Goal: Book appointment/travel/reservation

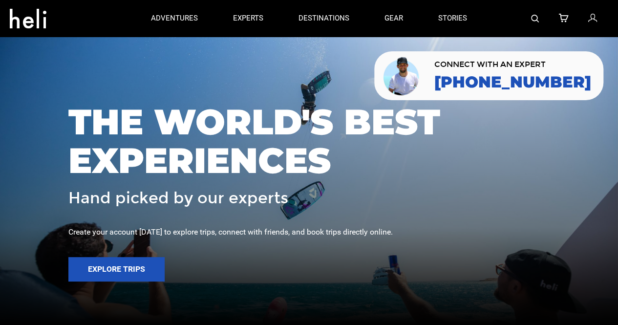
click at [539, 20] on img at bounding box center [535, 19] width 8 height 8
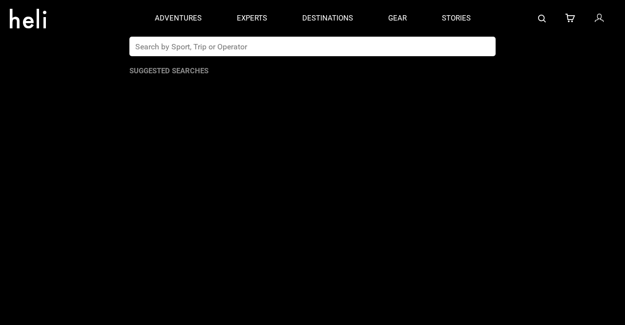
click at [539, 20] on img at bounding box center [542, 19] width 8 height 8
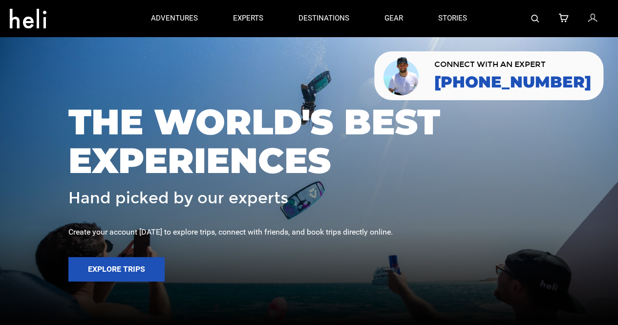
click at [539, 20] on img at bounding box center [535, 19] width 8 height 8
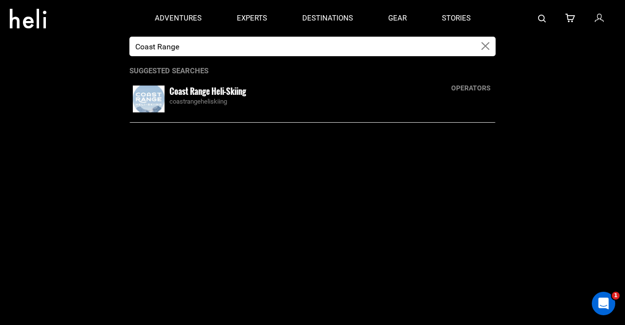
type input "Coast Range"
click at [221, 98] on div "coastrangeheliskiing" at bounding box center [331, 101] width 323 height 9
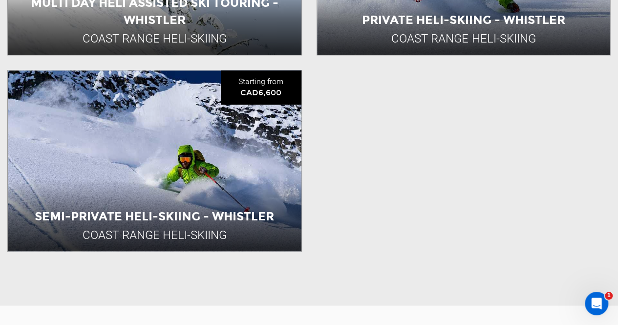
scroll to position [599, 0]
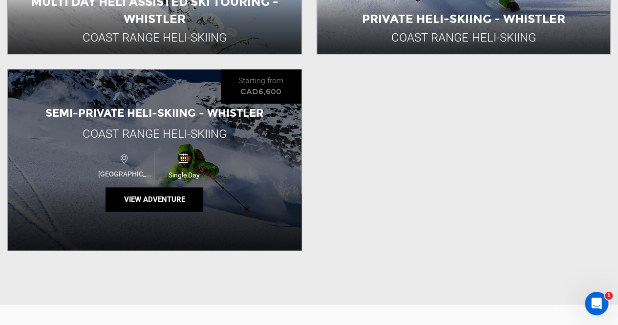
click at [224, 162] on div "[GEOGRAPHIC_DATA] Single Day" at bounding box center [154, 165] width 176 height 35
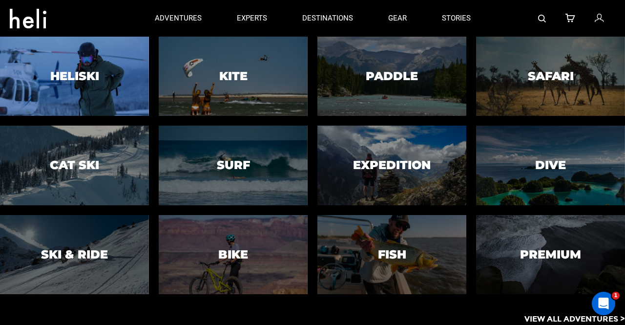
click at [82, 59] on div at bounding box center [75, 76] width 152 height 81
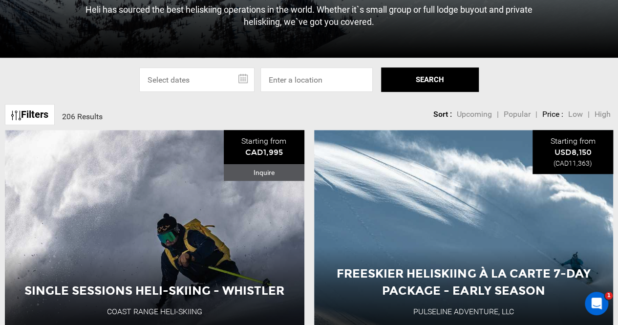
scroll to position [239, 0]
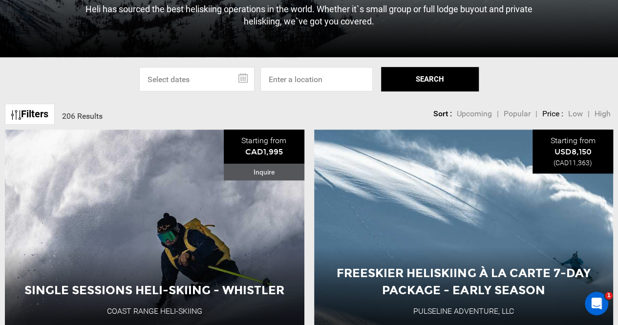
click at [214, 99] on div "Filters 206 Results sortby Sort Upcoming Popular Price: Low to High Price : Hig…" at bounding box center [309, 109] width 618 height 21
